Goal: Navigation & Orientation: Understand site structure

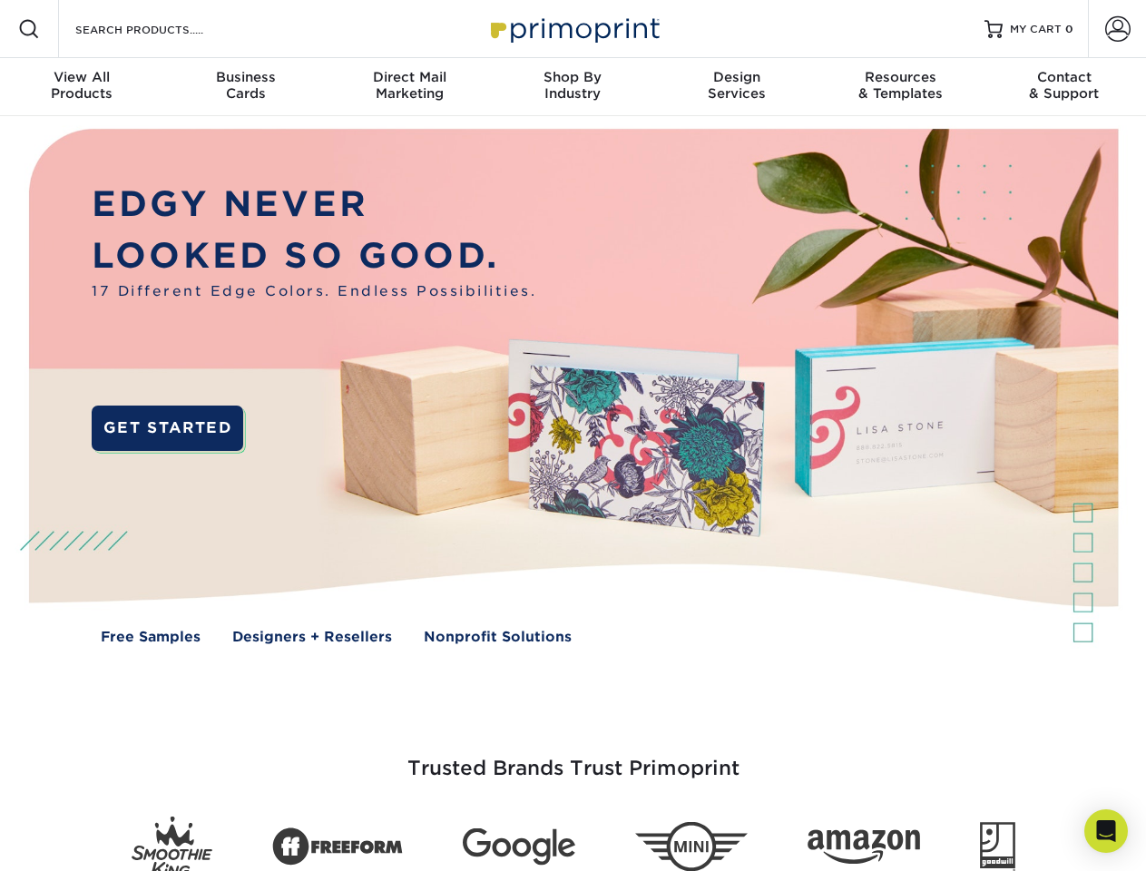
click at [573, 436] on img at bounding box center [572, 399] width 1134 height 567
click at [29, 29] on span at bounding box center [29, 29] width 22 height 22
click at [1117, 29] on span at bounding box center [1117, 28] width 25 height 25
click at [82, 87] on div "View All Products" at bounding box center [81, 85] width 163 height 33
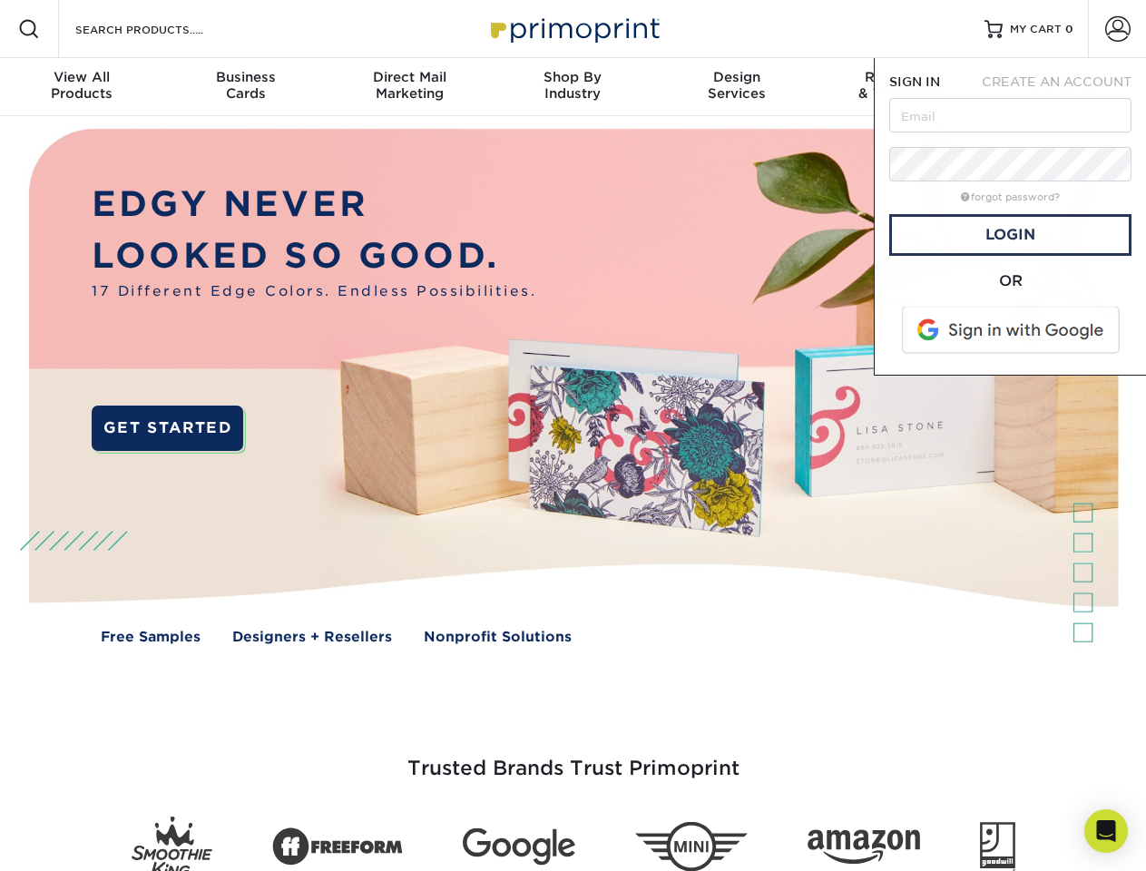
click at [245, 87] on div "Business Cards" at bounding box center [244, 85] width 163 height 33
click at [409, 87] on div "Direct Mail Marketing" at bounding box center [409, 85] width 163 height 33
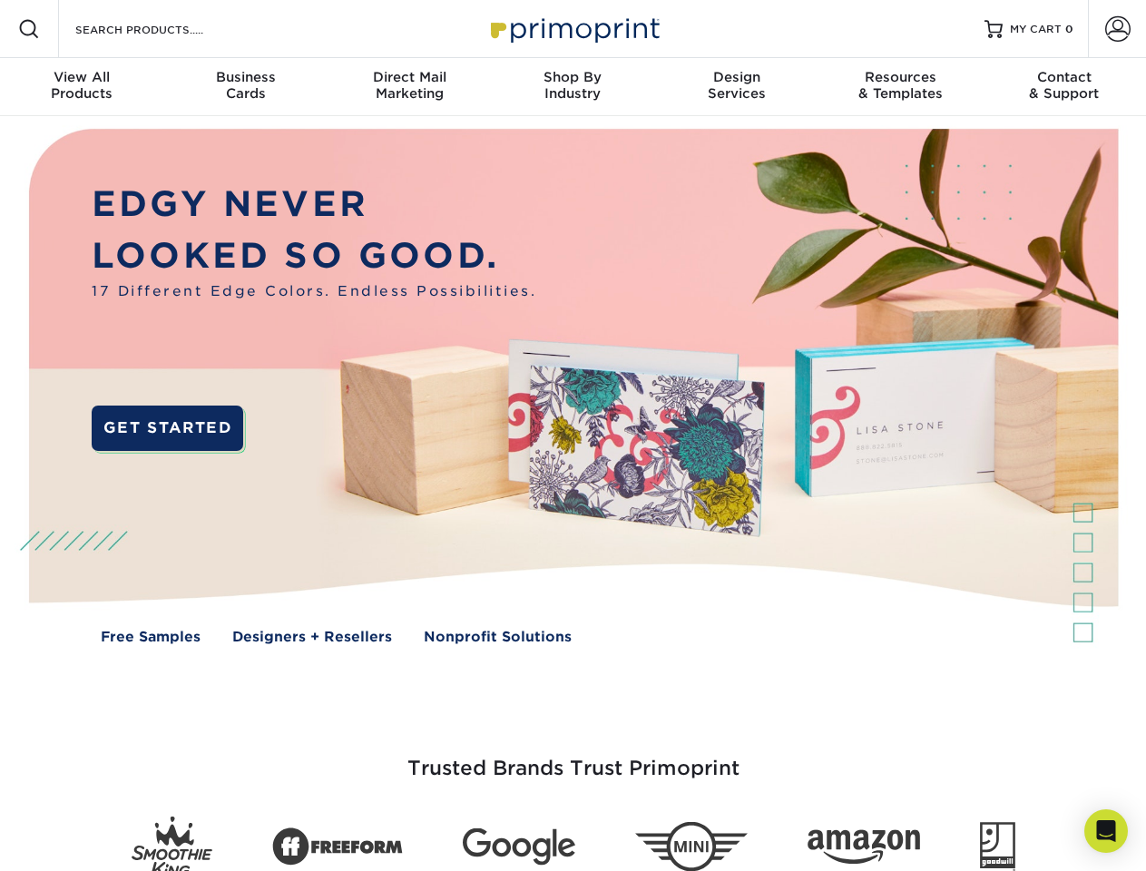
click at [573, 87] on div "Shop By Industry" at bounding box center [572, 85] width 163 height 33
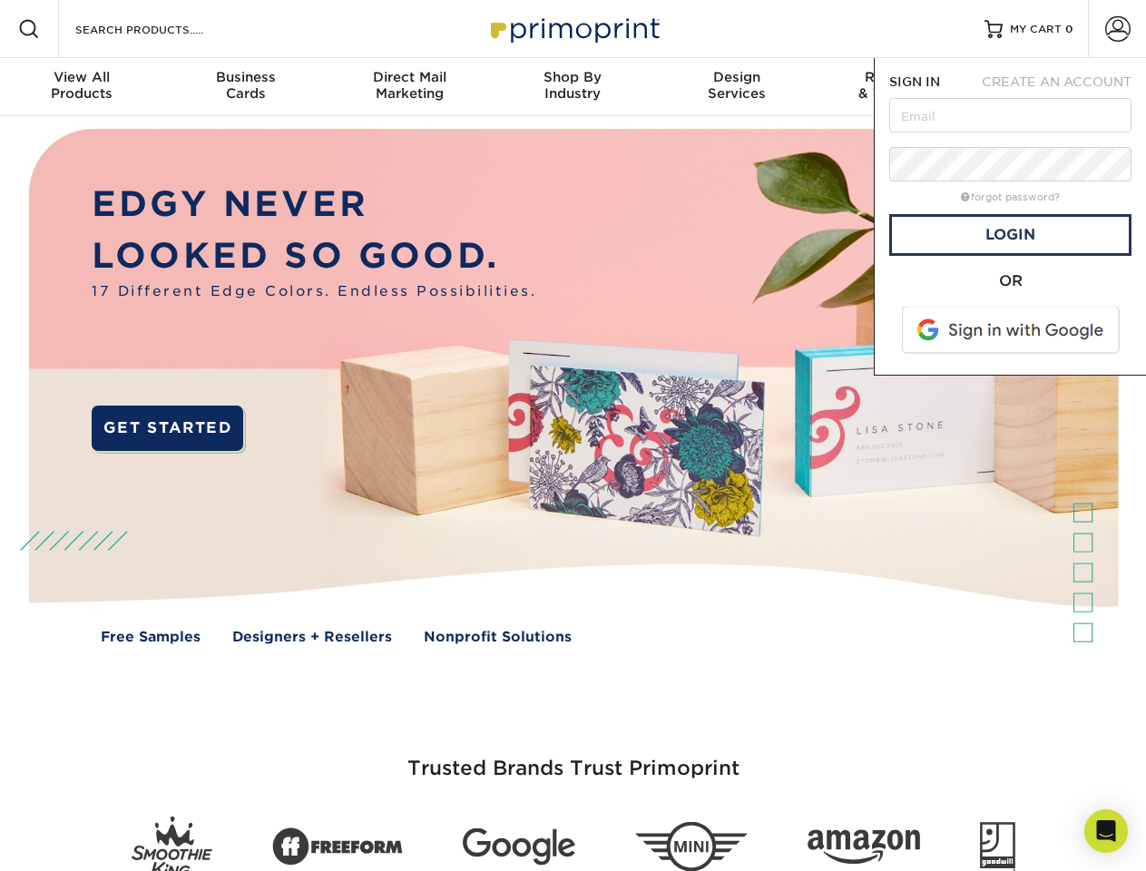
click at [737, 87] on div "Design Services" at bounding box center [736, 85] width 163 height 33
click at [900, 87] on span "SIGN IN" at bounding box center [914, 81] width 51 height 15
click at [1064, 87] on div "Contact & Support" at bounding box center [1064, 85] width 163 height 33
